Goal: Task Accomplishment & Management: Manage account settings

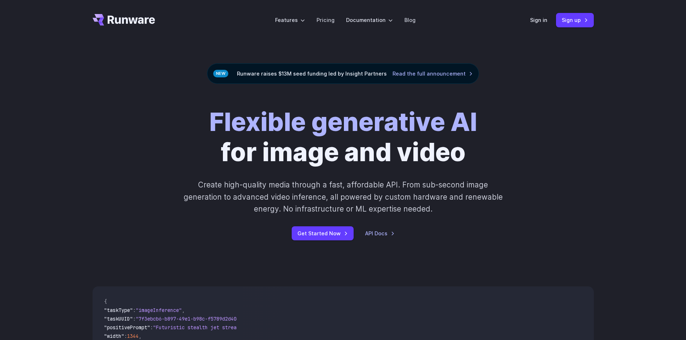
click at [538, 26] on div "Sign in Sign up" at bounding box center [562, 20] width 64 height 14
click at [541, 23] on link "Sign in" at bounding box center [538, 20] width 17 height 8
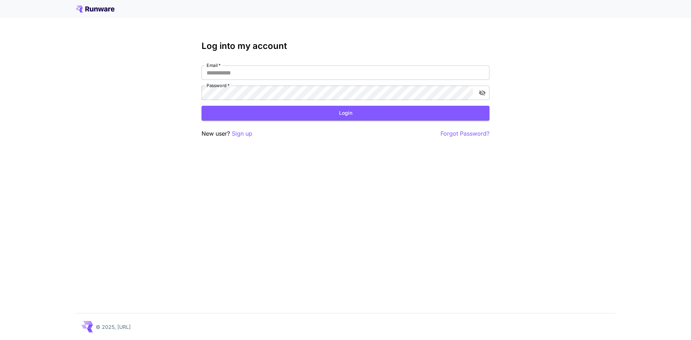
click at [368, 73] on input "Email   *" at bounding box center [346, 73] width 288 height 14
click button "Login" at bounding box center [346, 113] width 288 height 15
click at [252, 68] on input "**********" at bounding box center [346, 73] width 288 height 14
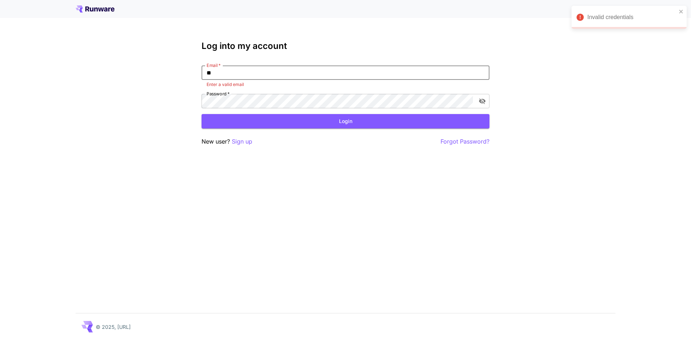
type input "*"
